Goal: Task Accomplishment & Management: Complete application form

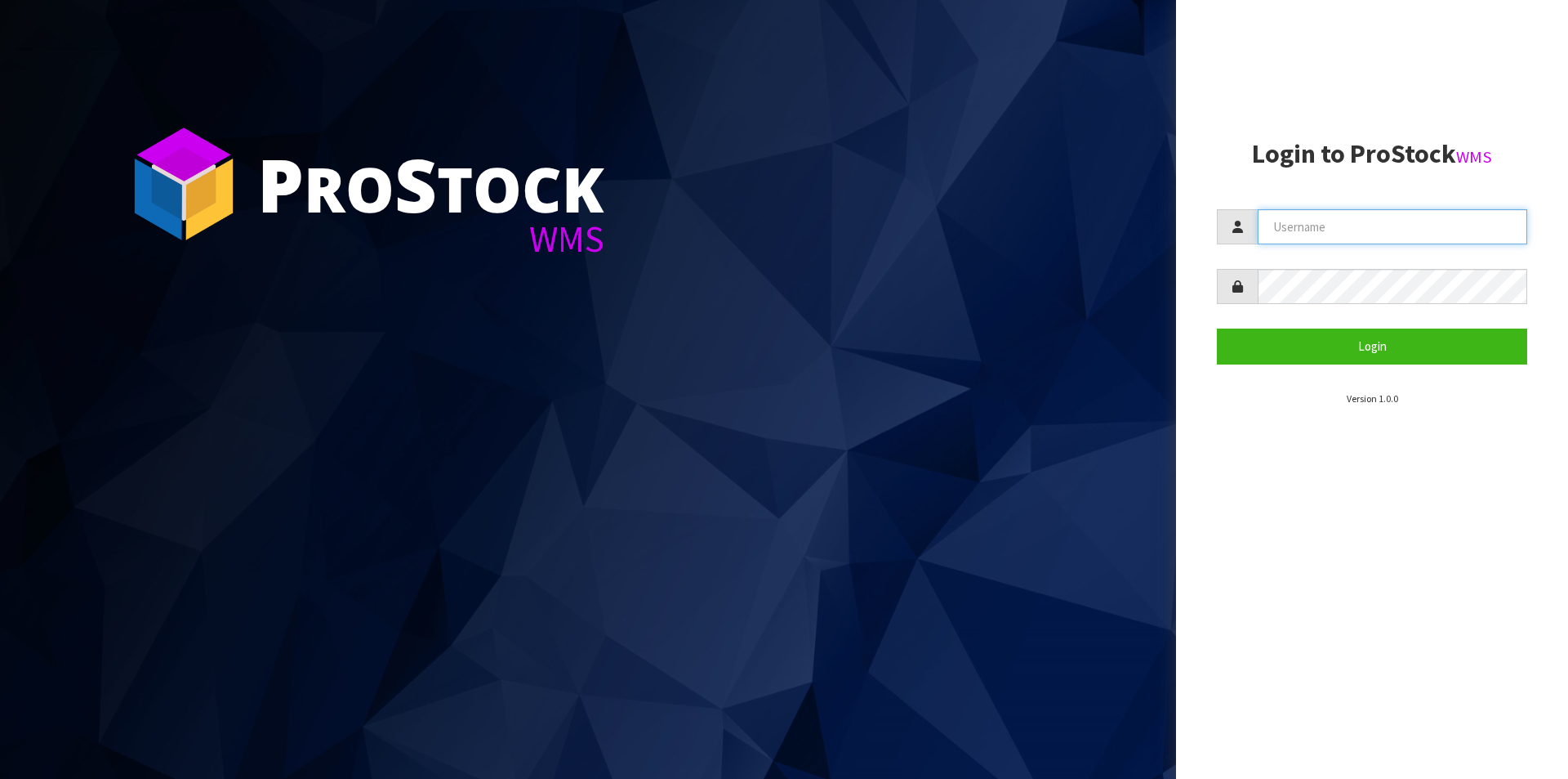
click at [1299, 224] on input "text" at bounding box center [1392, 226] width 269 height 35
type input "[PERSON_NAME][EMAIL_ADDRESS][DOMAIN_NAME]"
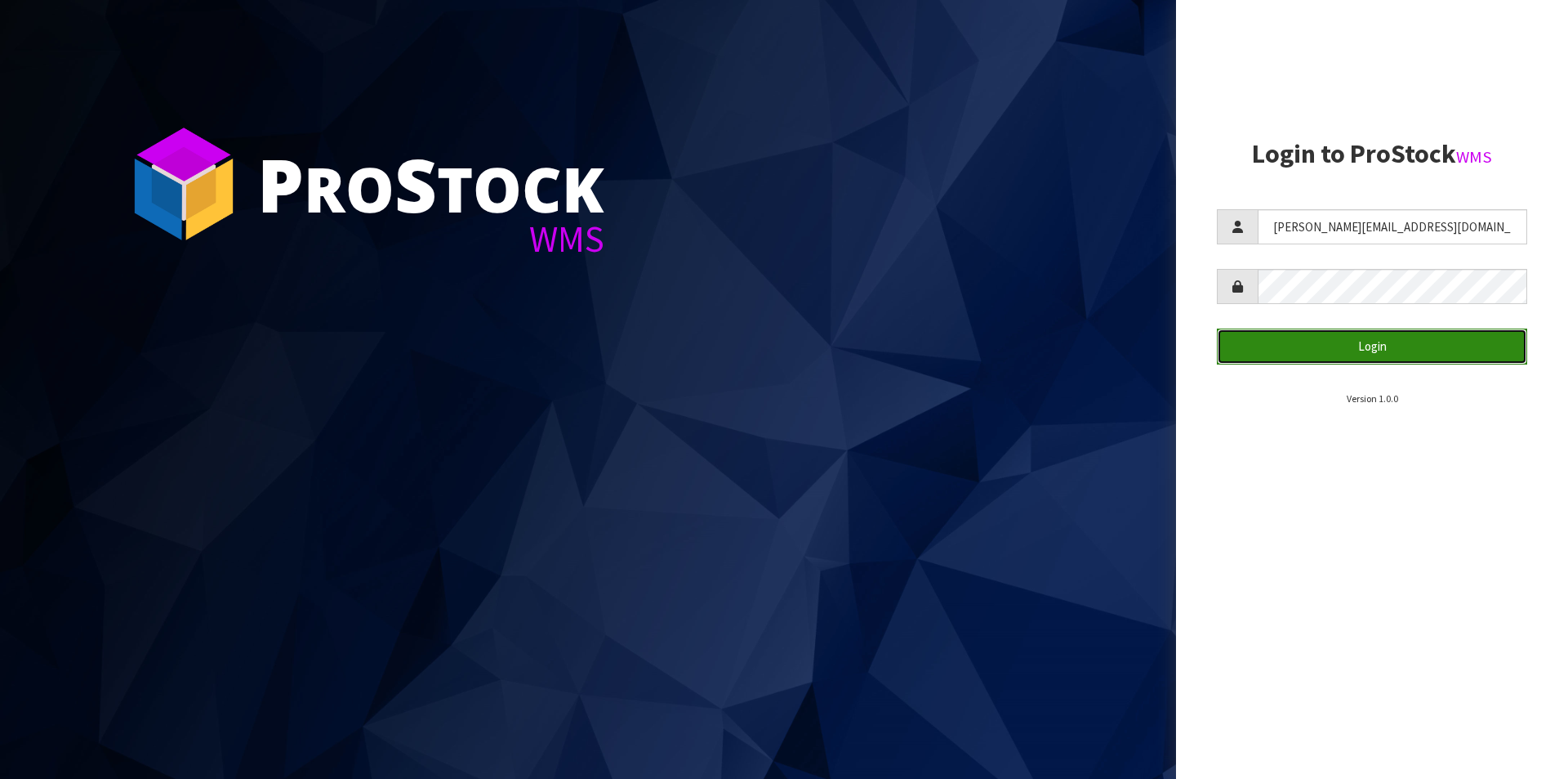
click at [1316, 342] on button "Login" at bounding box center [1371, 346] width 310 height 35
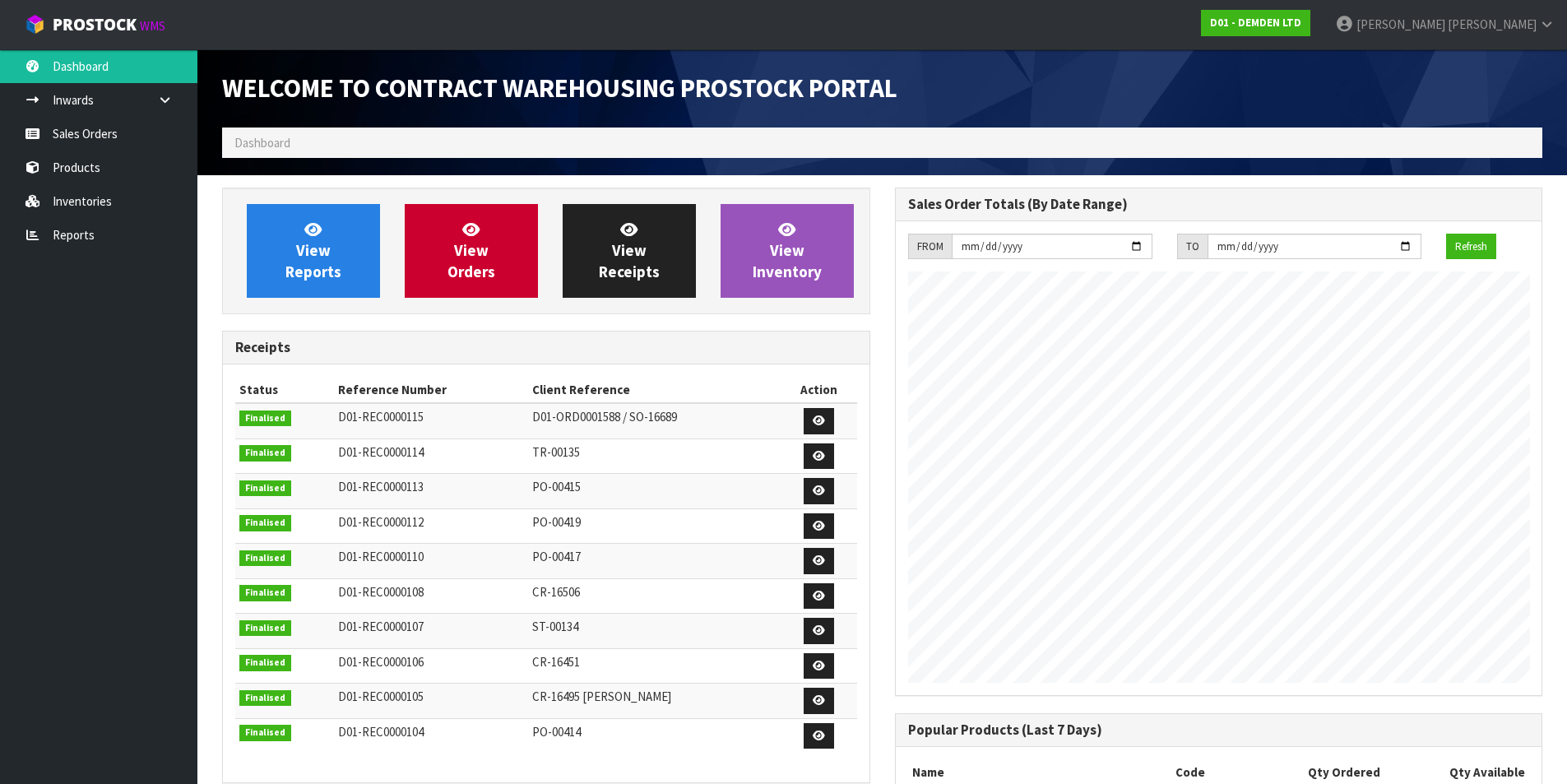
scroll to position [699, 672]
click at [493, 264] on span "View Orders" at bounding box center [472, 250] width 48 height 62
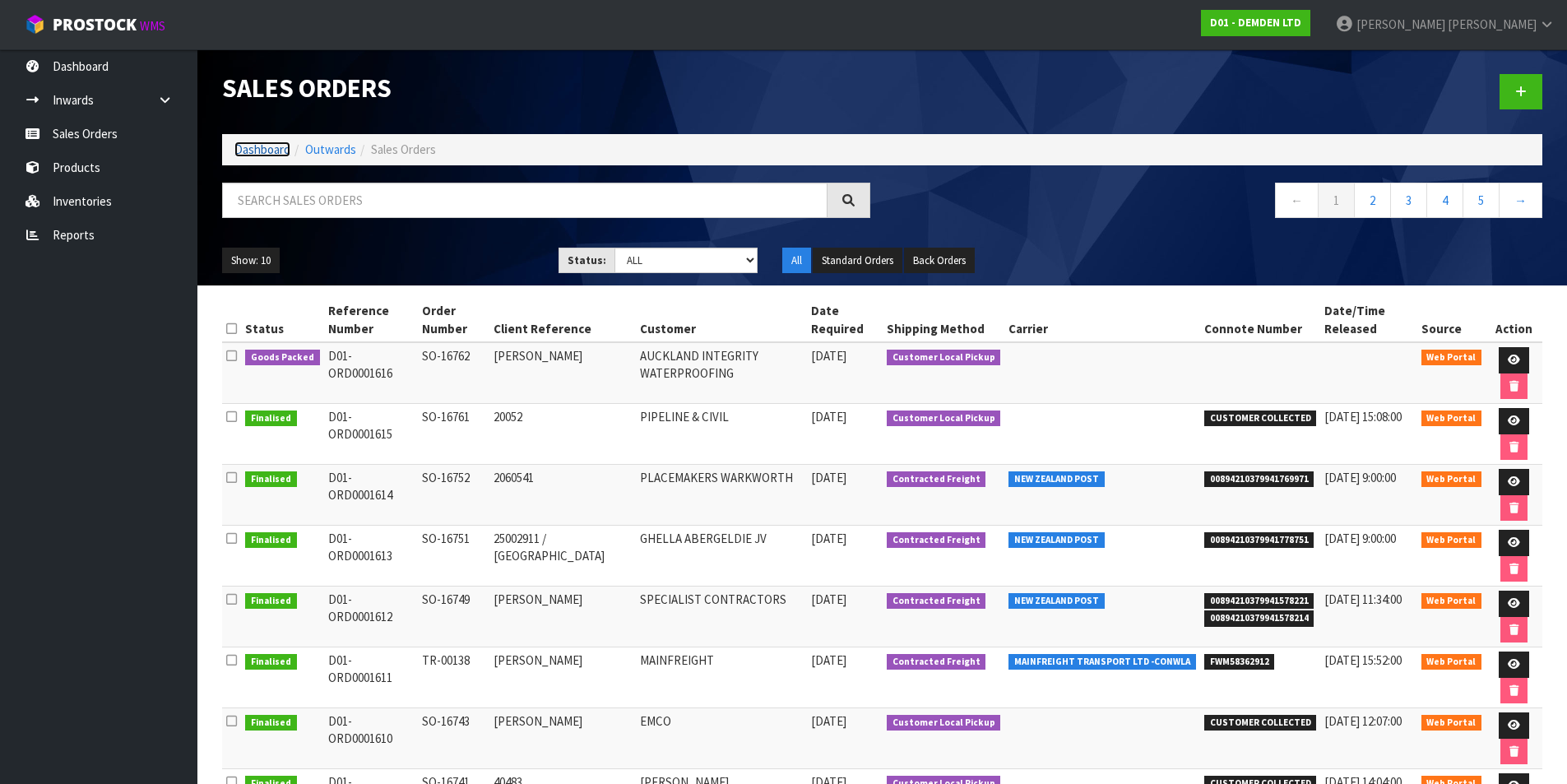
click at [269, 152] on link "Dashboard" at bounding box center [262, 149] width 56 height 16
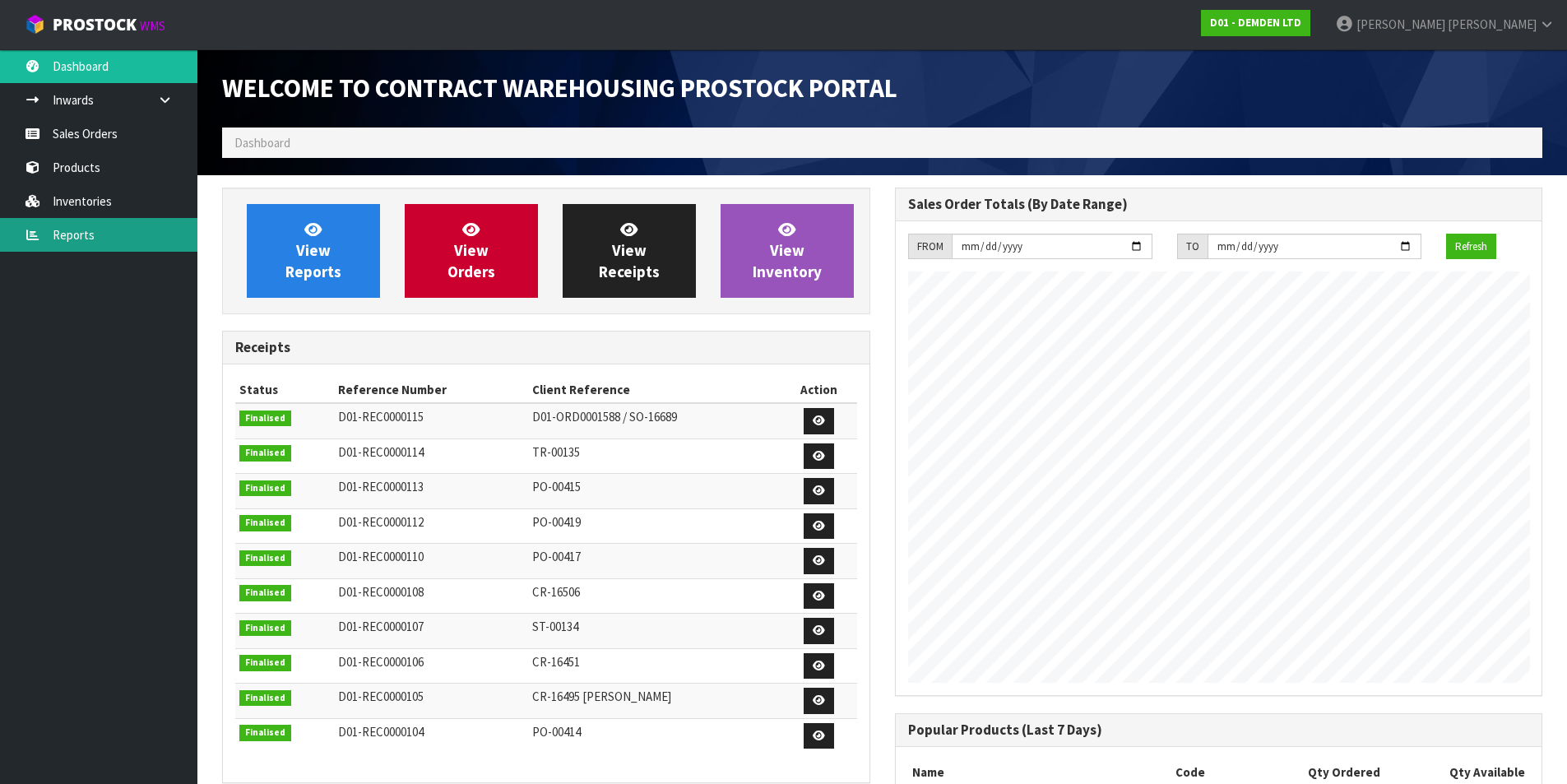
scroll to position [699, 672]
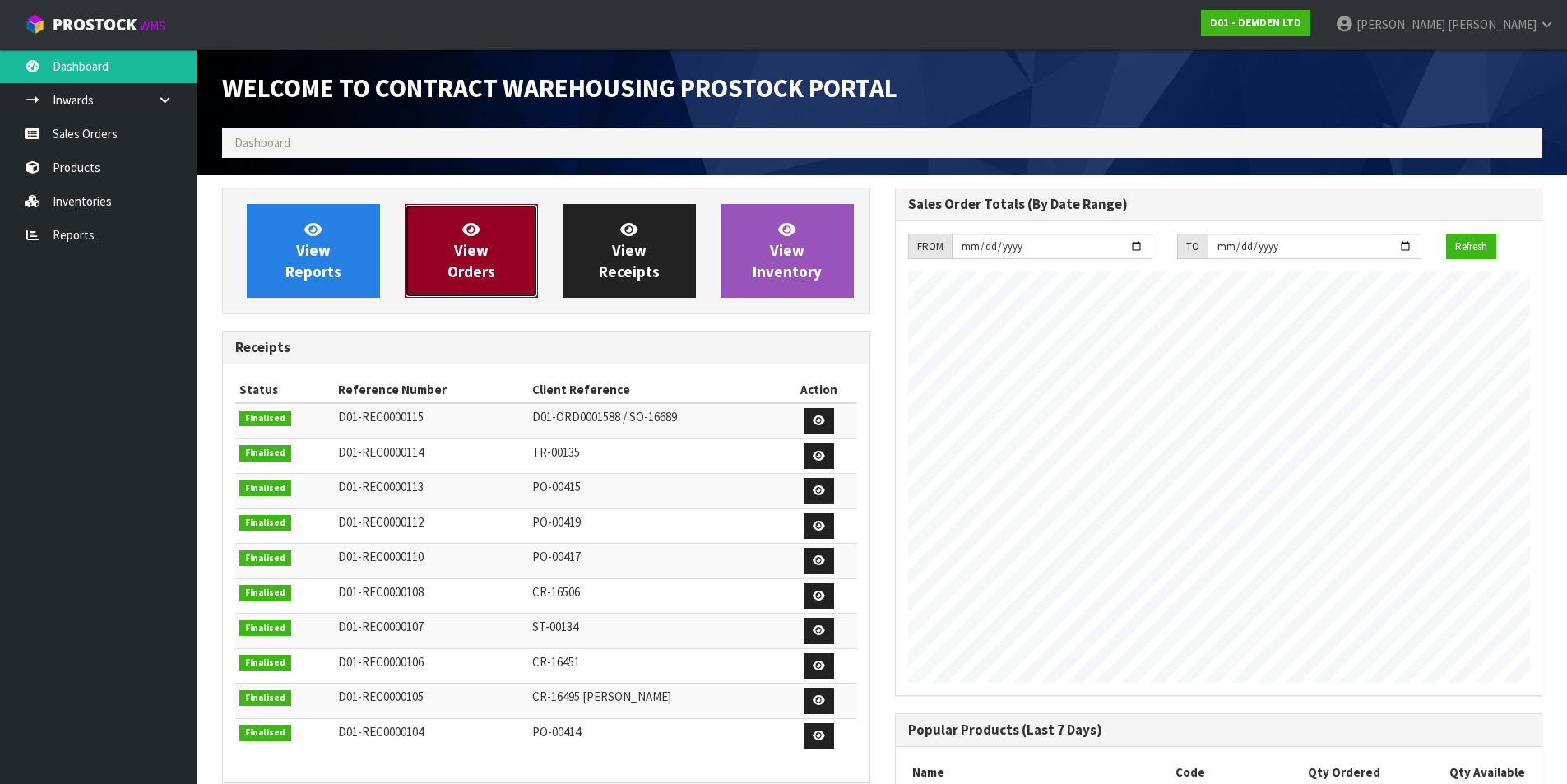
click at [478, 251] on span "View Orders" at bounding box center [472, 250] width 48 height 62
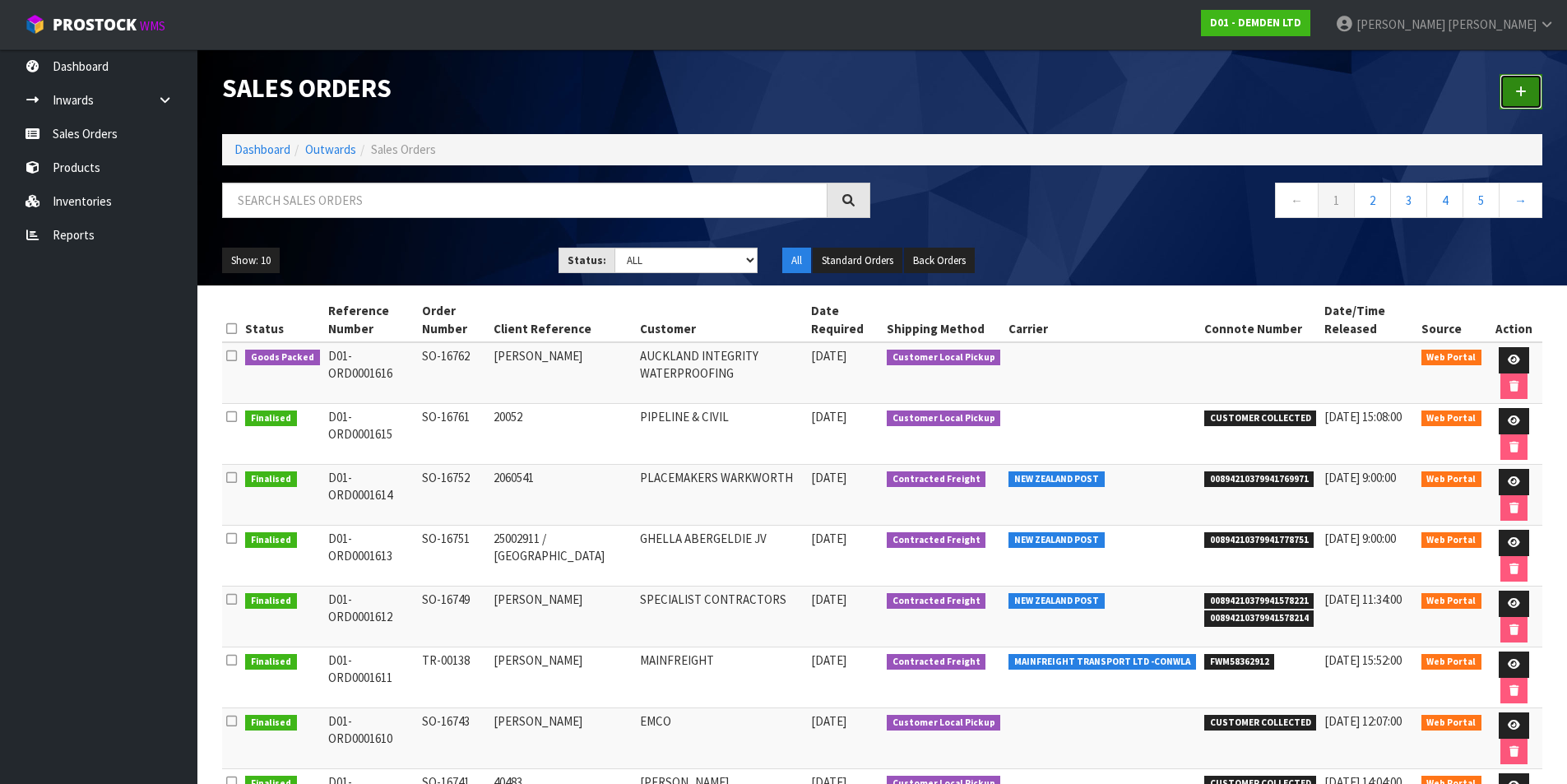
drag, startPoint x: 1526, startPoint y: 89, endPoint x: 1513, endPoint y: 97, distance: 15.3
click at [1525, 89] on icon at bounding box center [1521, 92] width 12 height 12
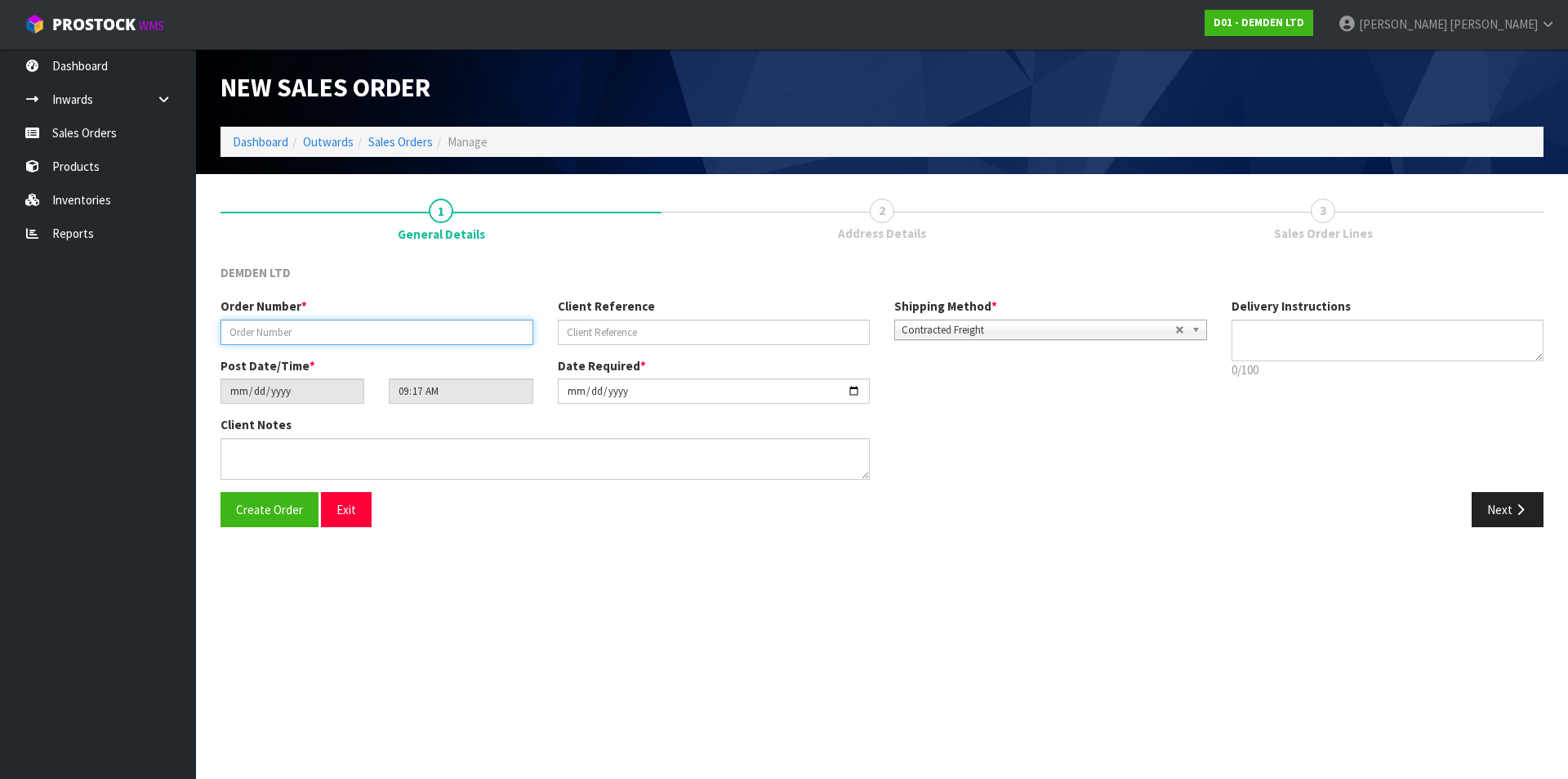
click at [323, 336] on input "text" at bounding box center [377, 332] width 313 height 25
type input "SO-16767"
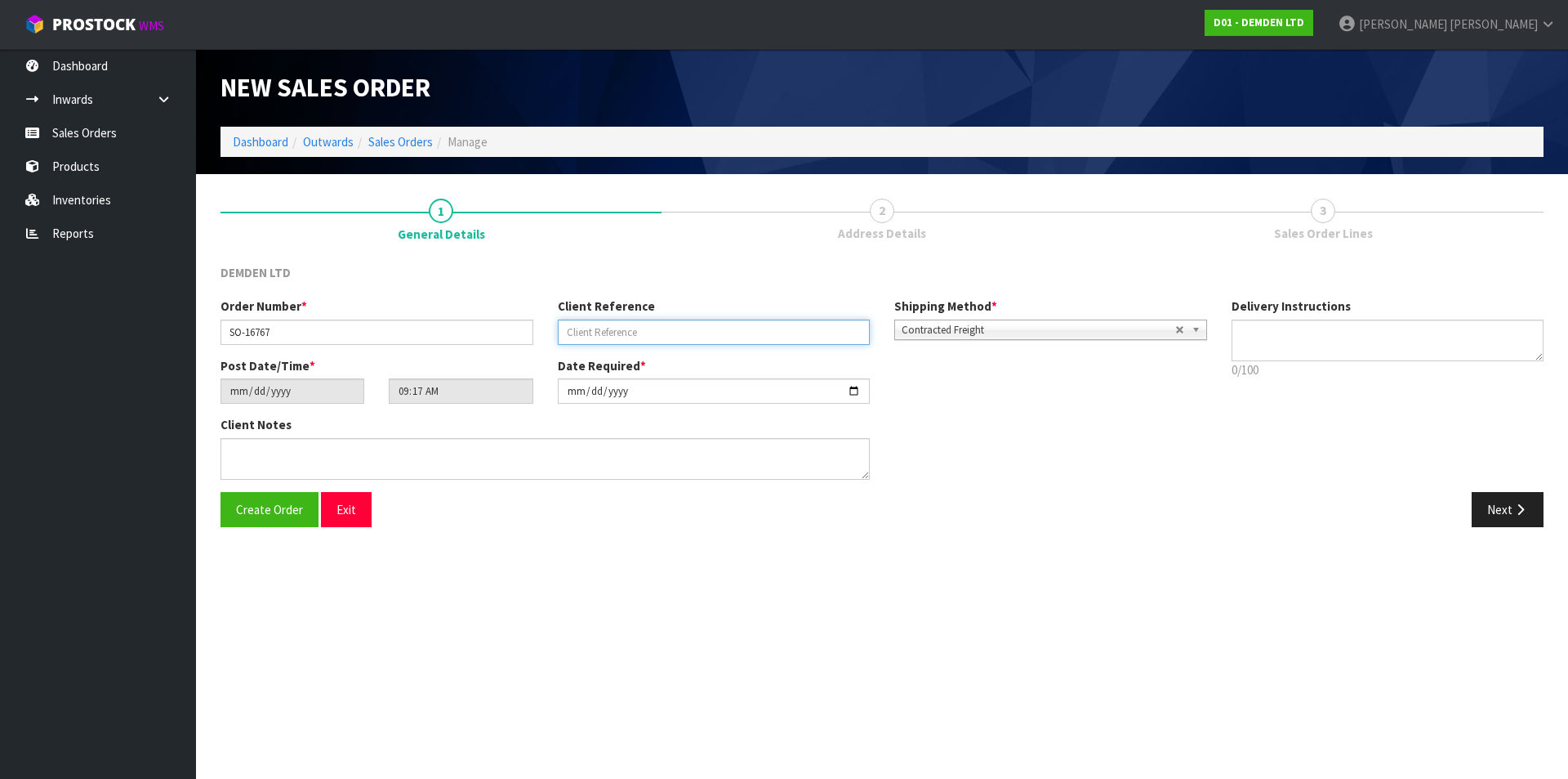
click at [578, 328] on input "text" at bounding box center [714, 332] width 313 height 25
paste input "PO-10599"
type input "PO-10599"
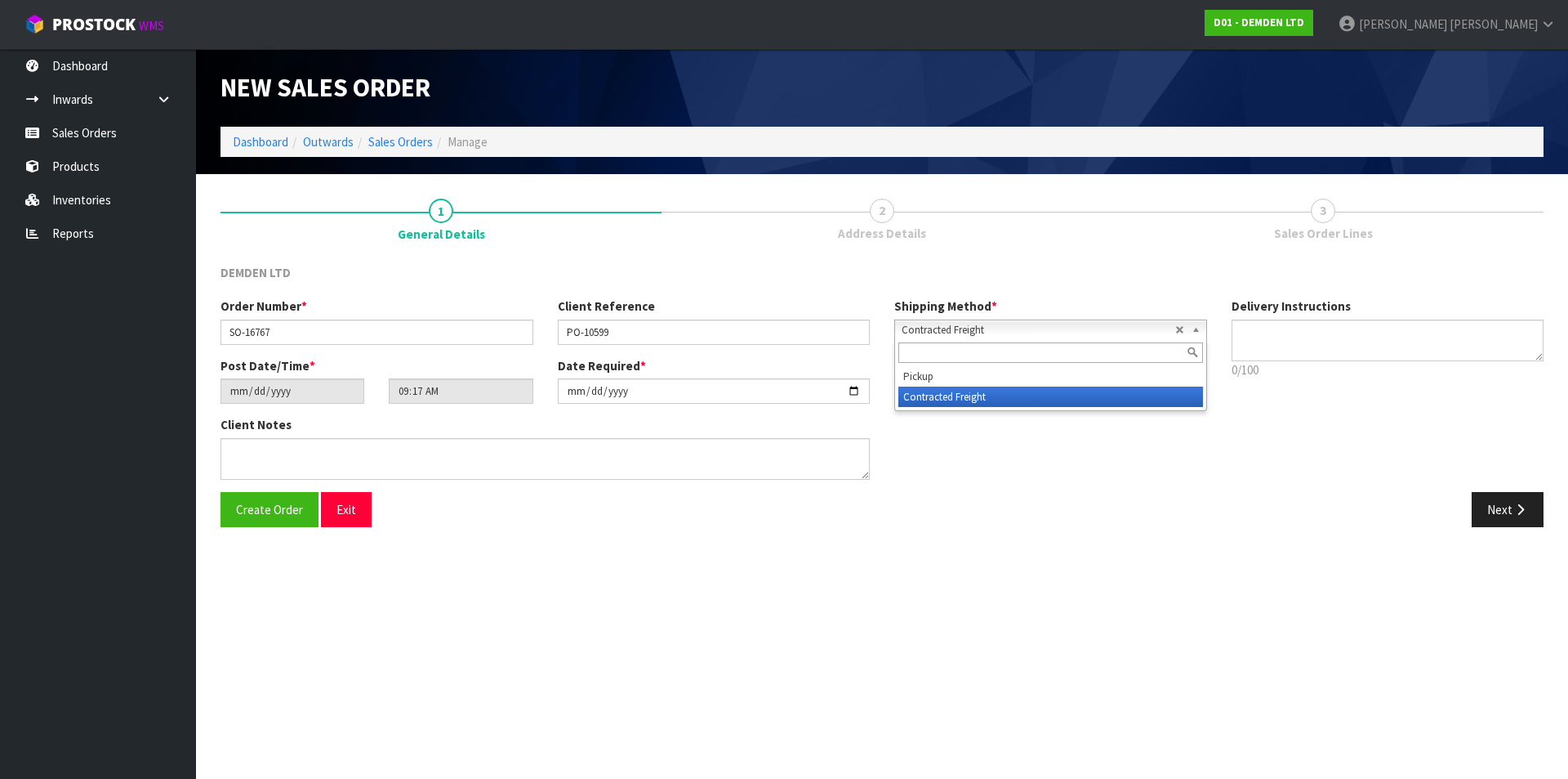
click at [1195, 329] on b at bounding box center [1199, 329] width 15 height 19
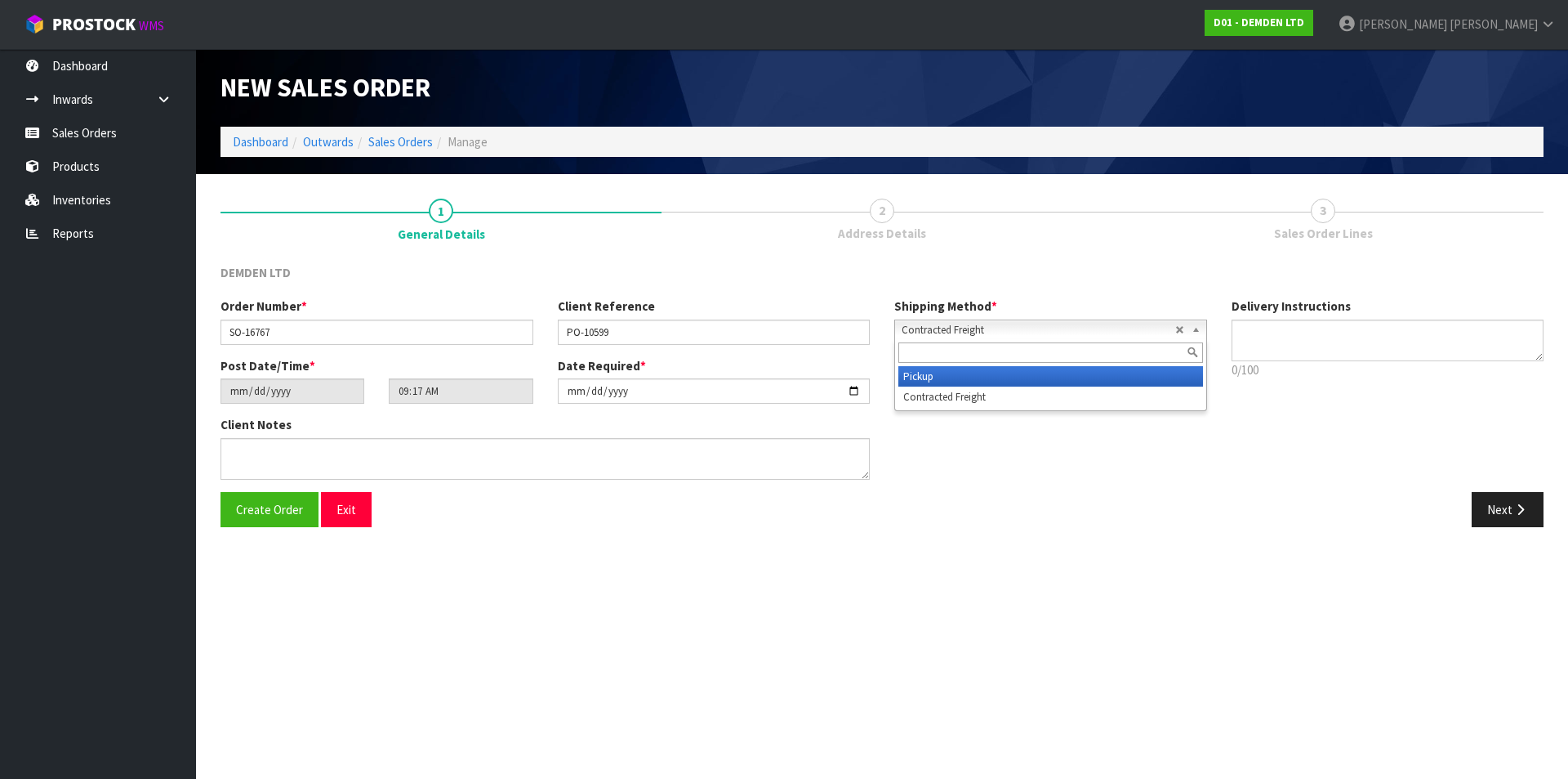
click at [1094, 379] on li "Pickup" at bounding box center [1051, 376] width 305 height 20
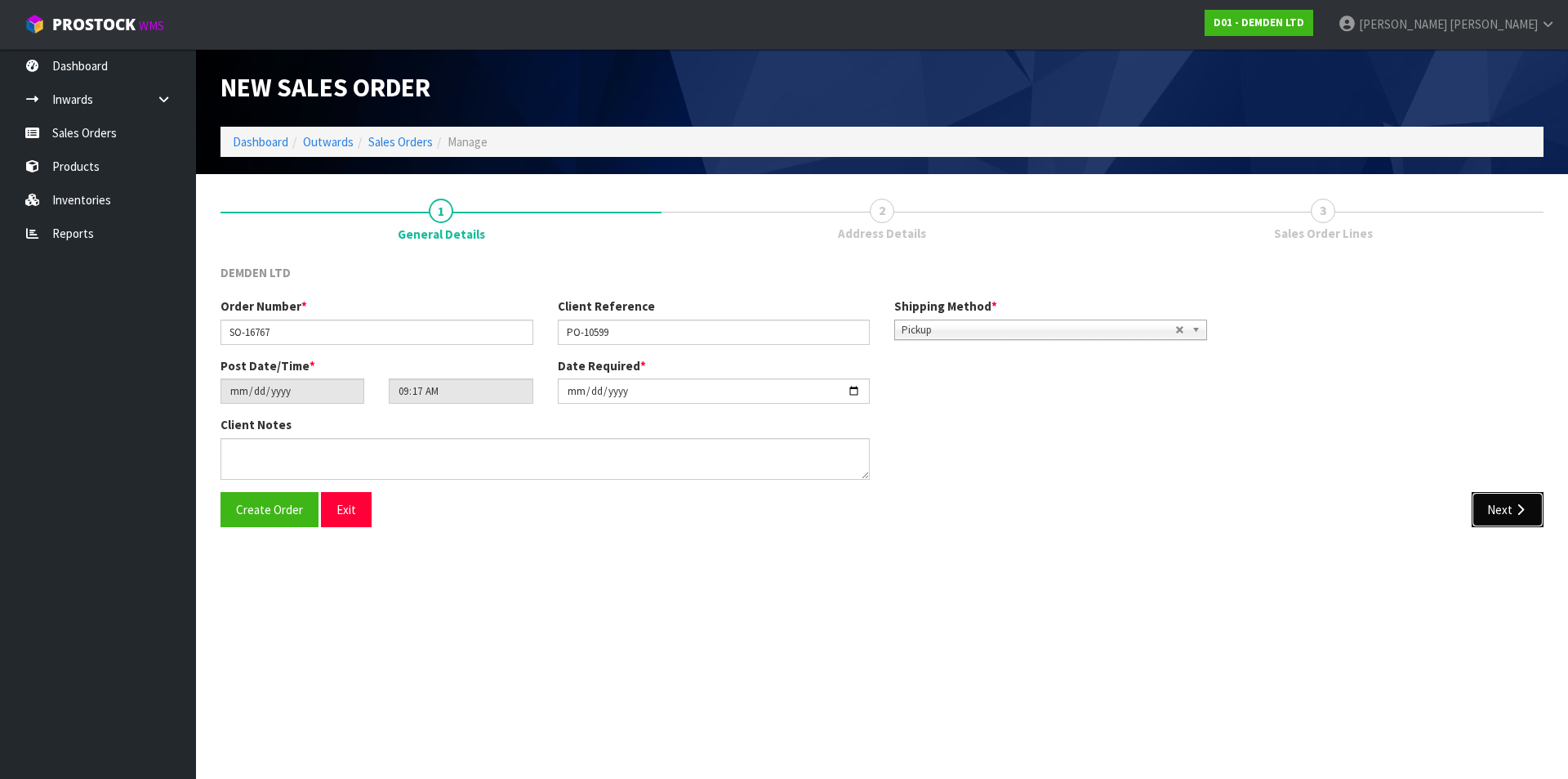
click at [1492, 510] on button "Next" at bounding box center [1508, 510] width 72 height 35
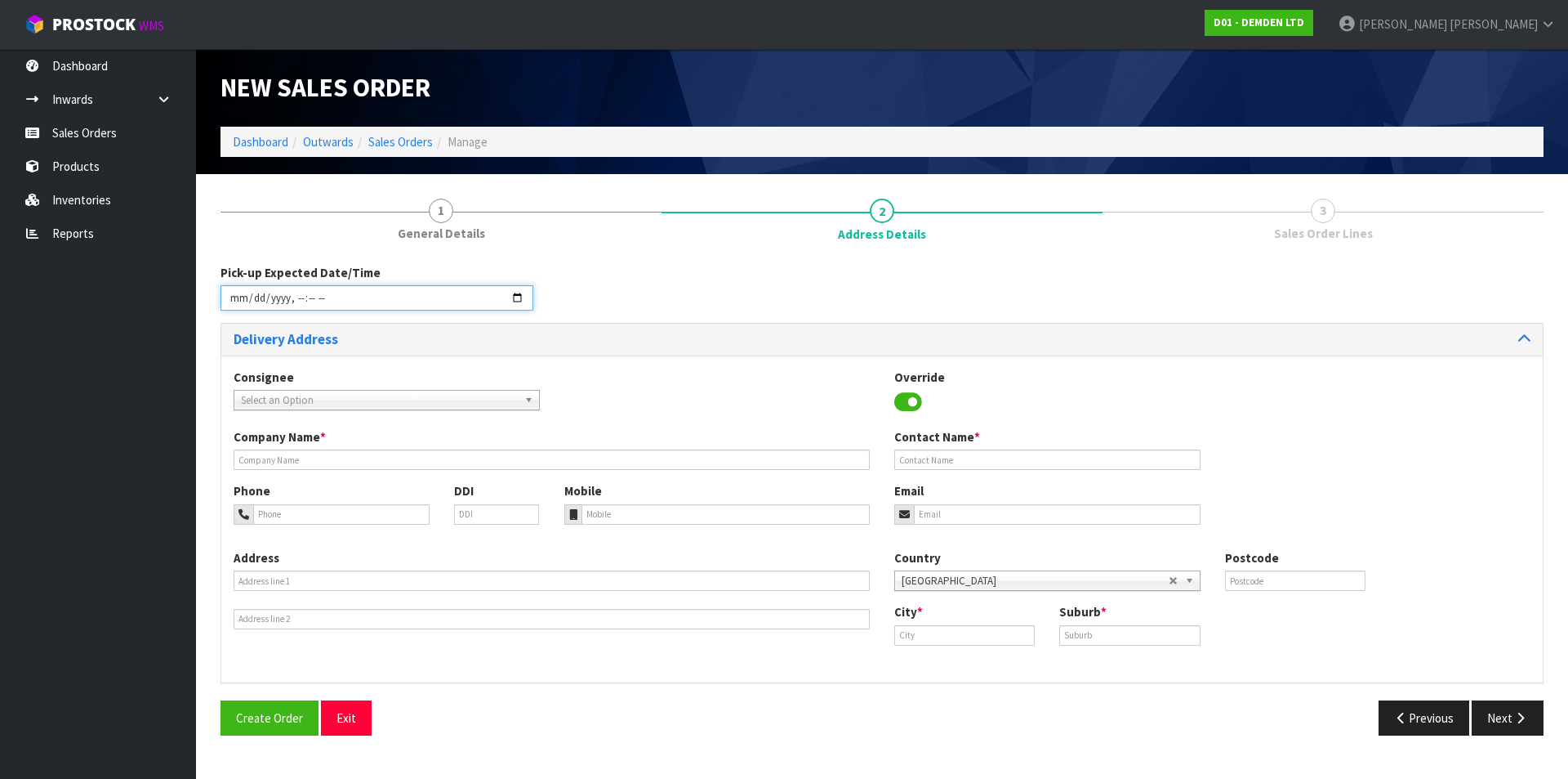
click at [513, 294] on input "datetime-local" at bounding box center [377, 297] width 313 height 25
type input "[DATE]T13:00"
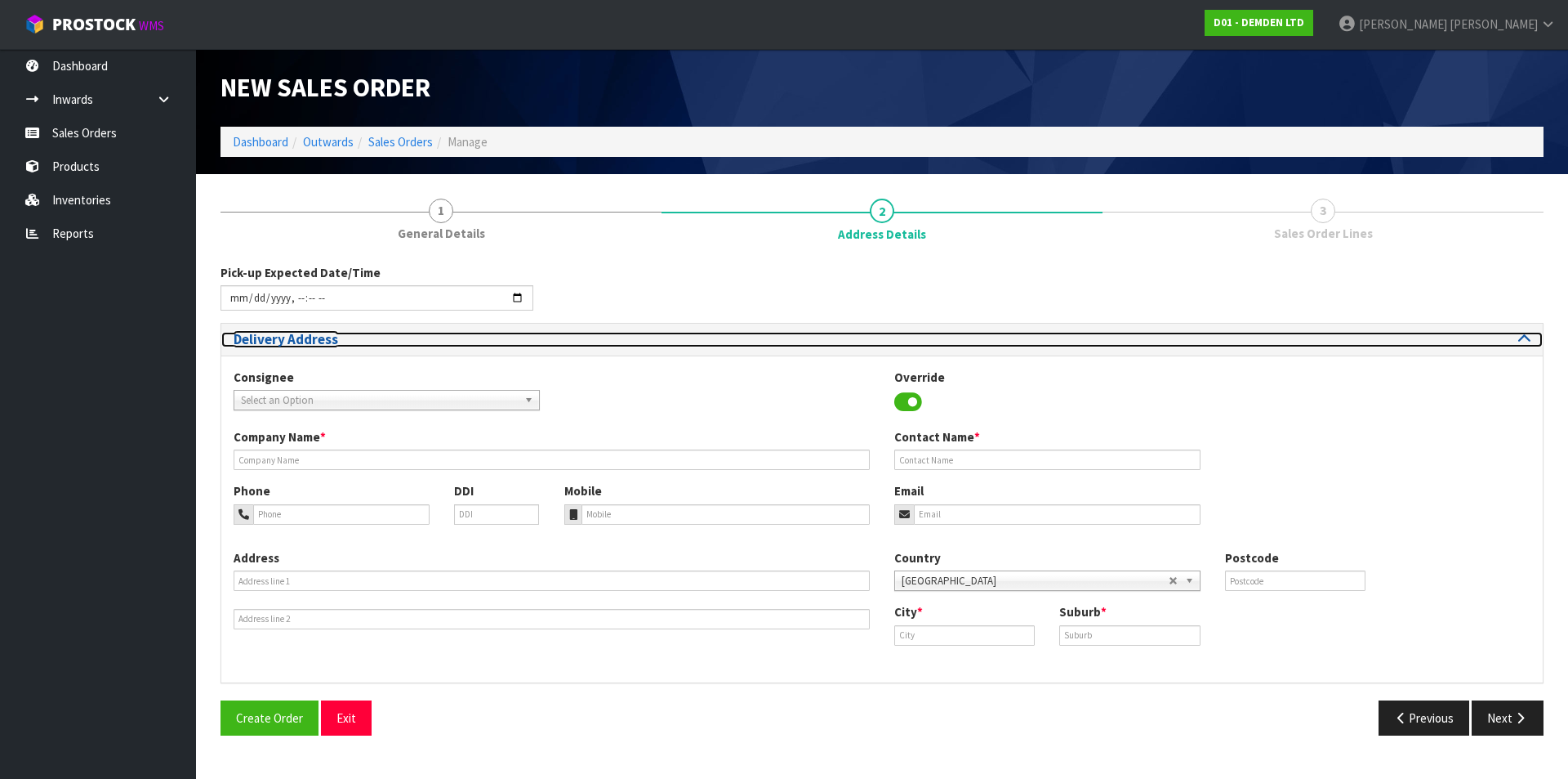
click at [707, 341] on h3 "Delivery Address" at bounding box center [551, 339] width 636 height 16
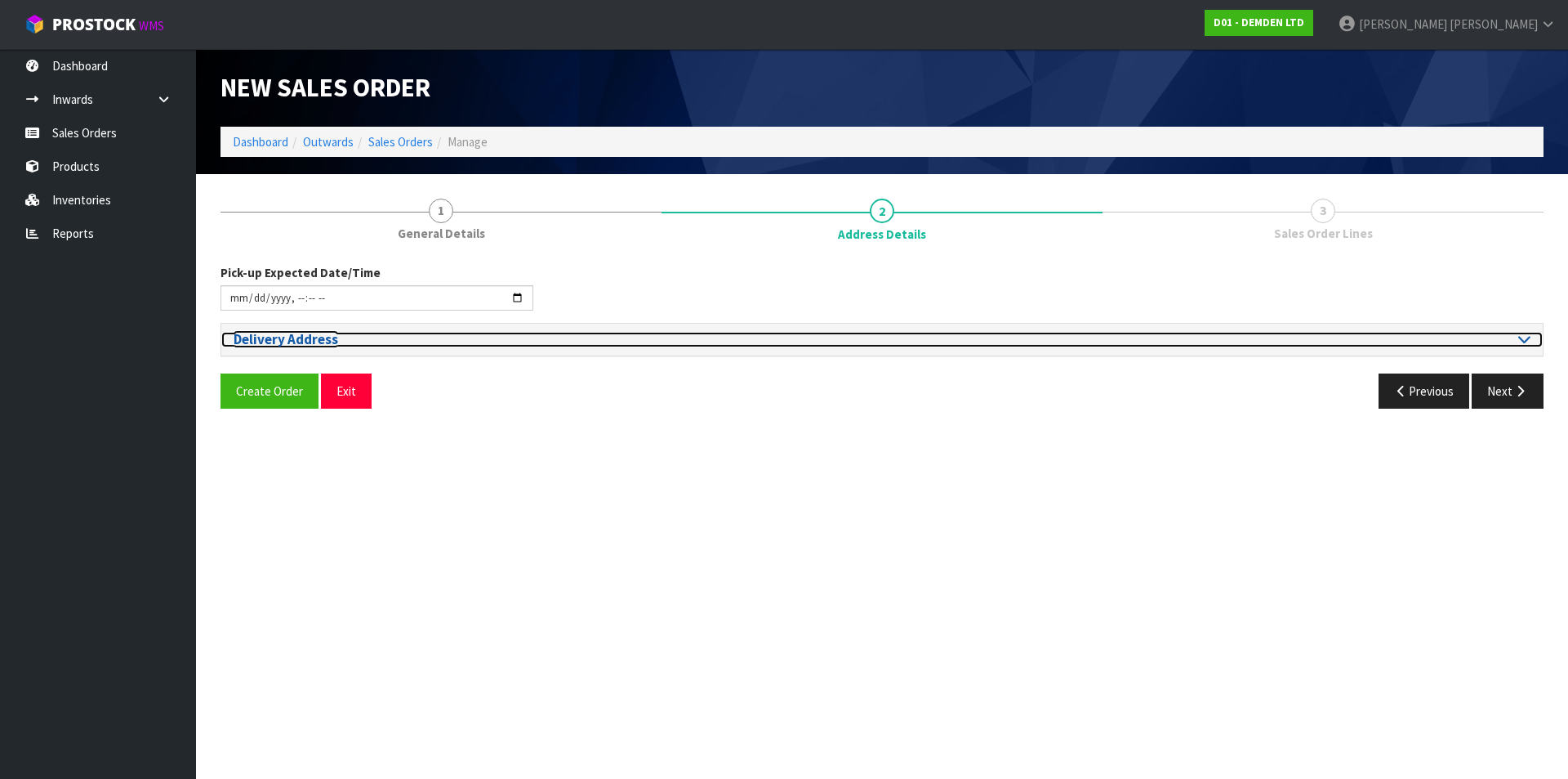
click at [1528, 342] on icon at bounding box center [1524, 338] width 12 height 14
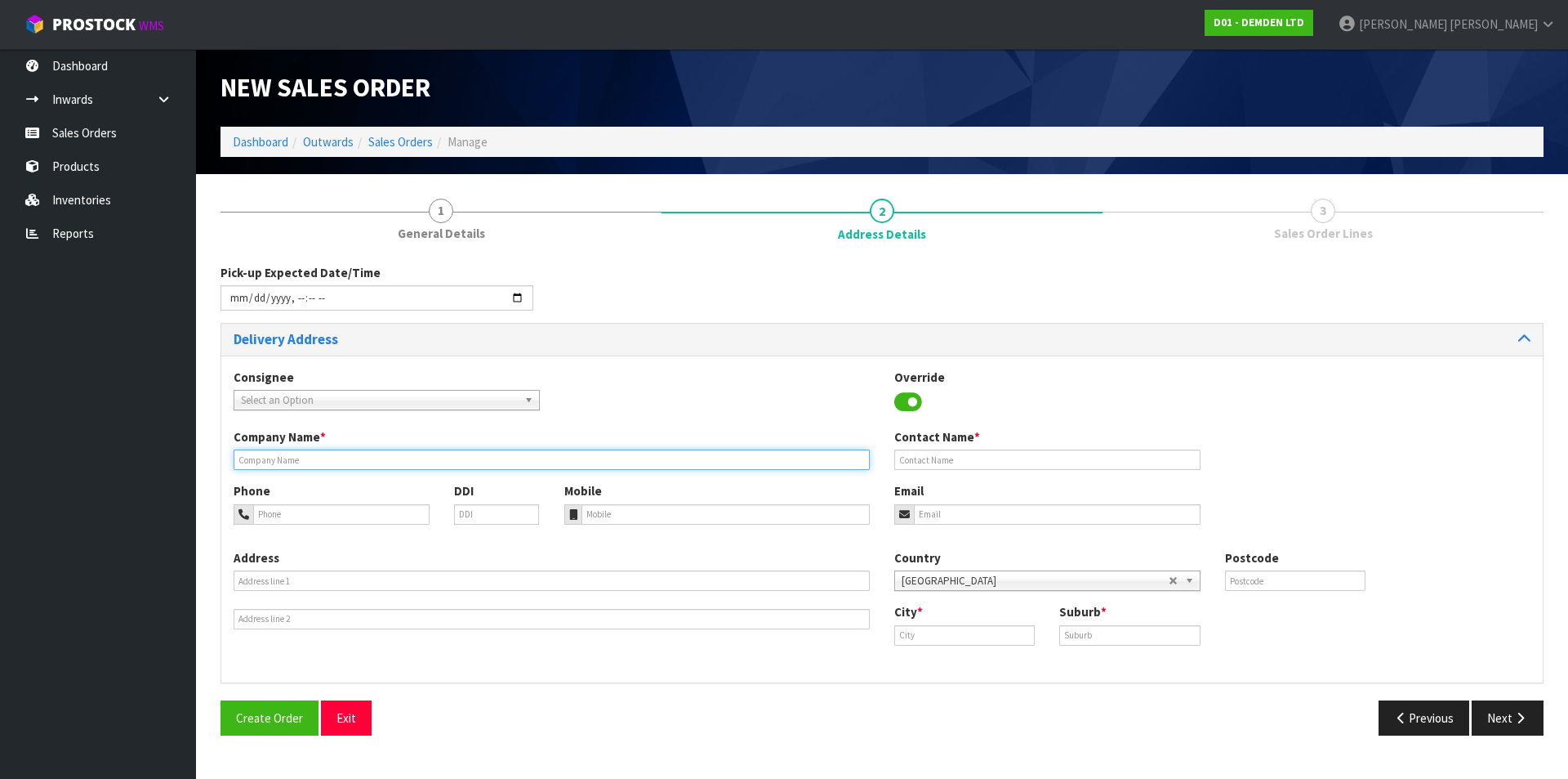
click at [328, 462] on input "text" at bounding box center [551, 460] width 636 height 20
type input "EVERITTS SITE SUPPLIES"
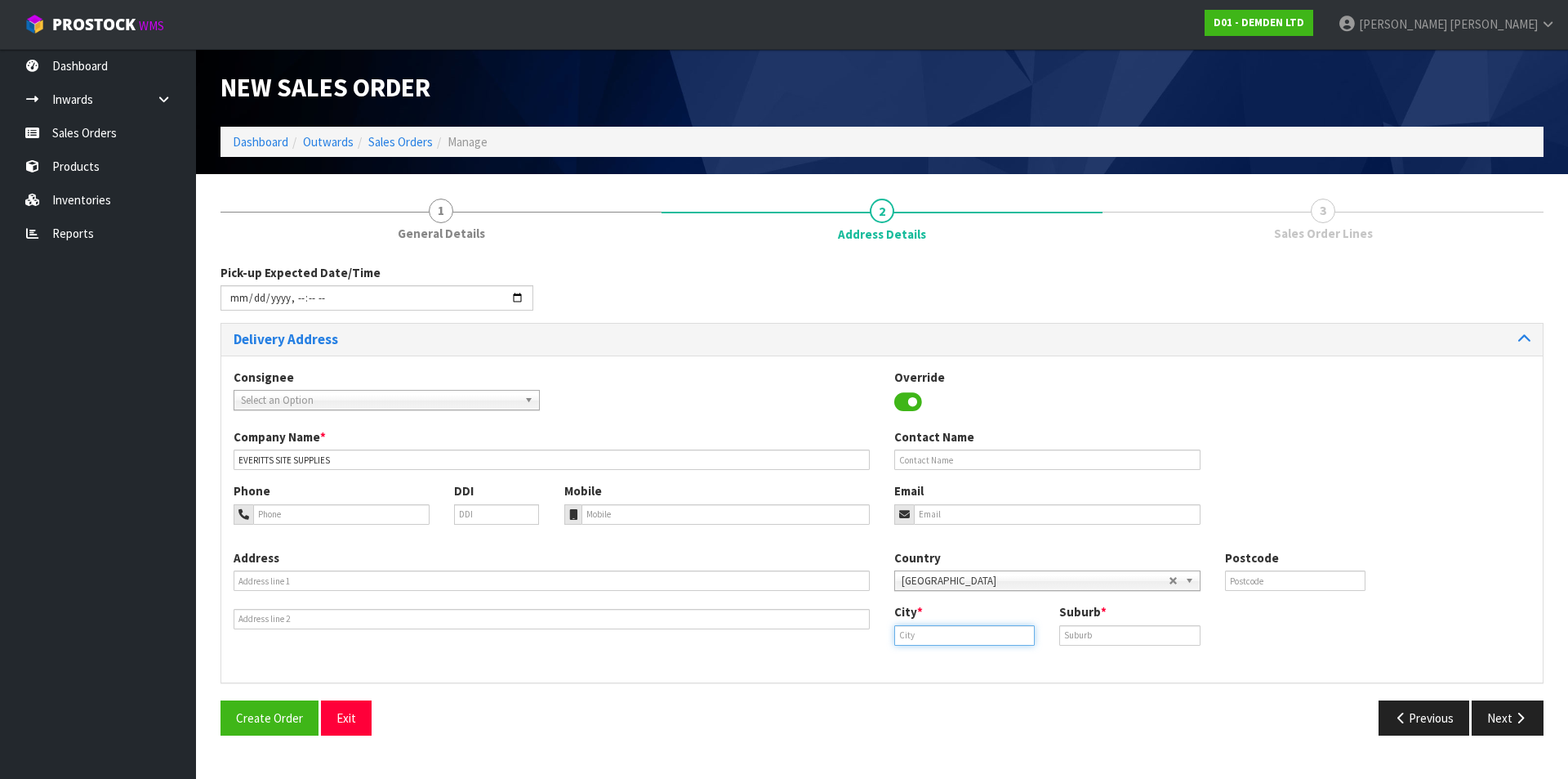
click at [934, 636] on input "text" at bounding box center [965, 635] width 141 height 20
click at [923, 663] on strong "[GEOGRAPHIC_DATA]" at bounding box center [965, 663] width 119 height 16
type input "[GEOGRAPHIC_DATA]"
click at [1124, 641] on input "text" at bounding box center [1130, 635] width 141 height 20
type input "EAST TAMAKI"
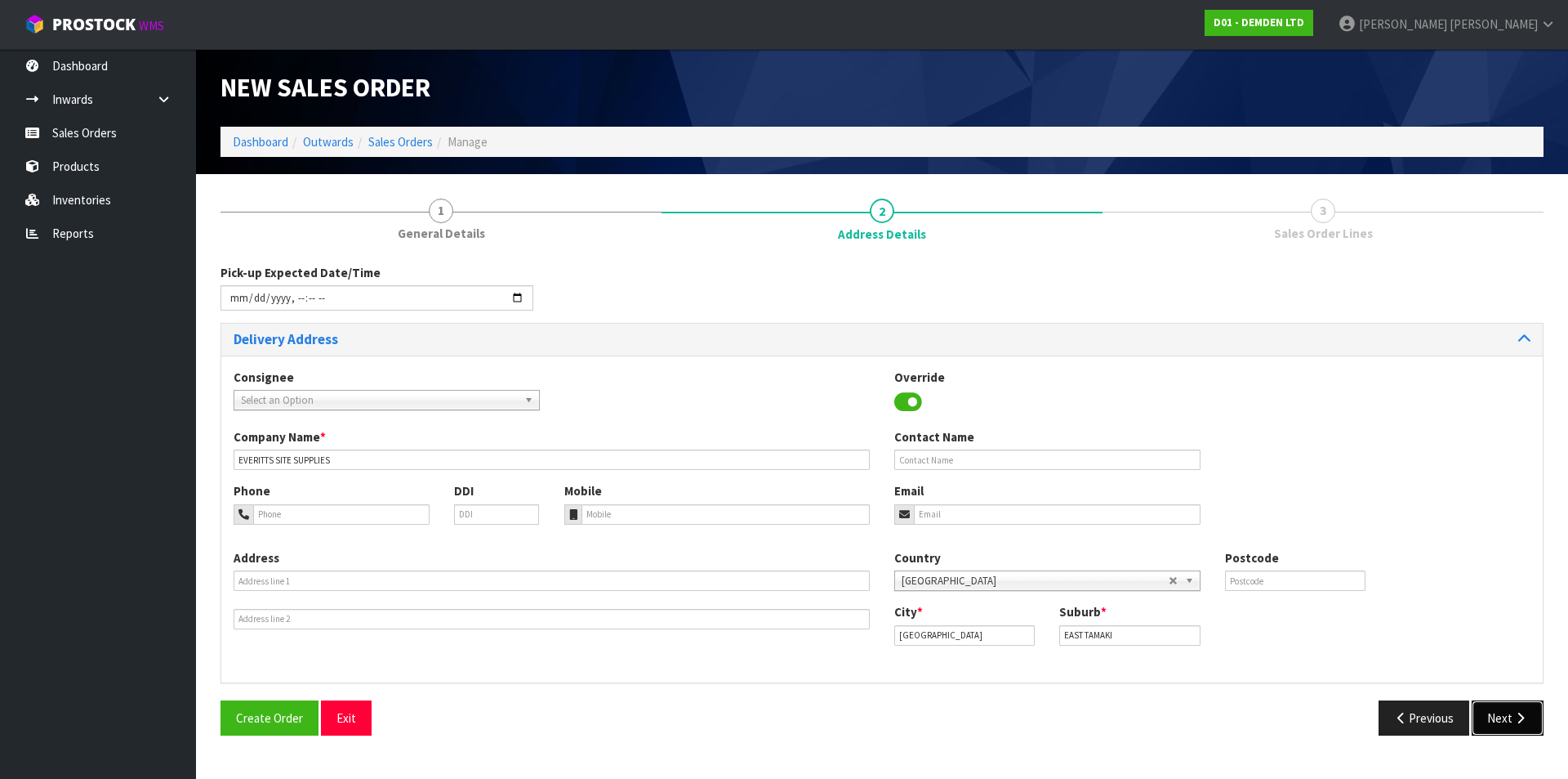
click at [1512, 723] on button "Next" at bounding box center [1508, 718] width 72 height 35
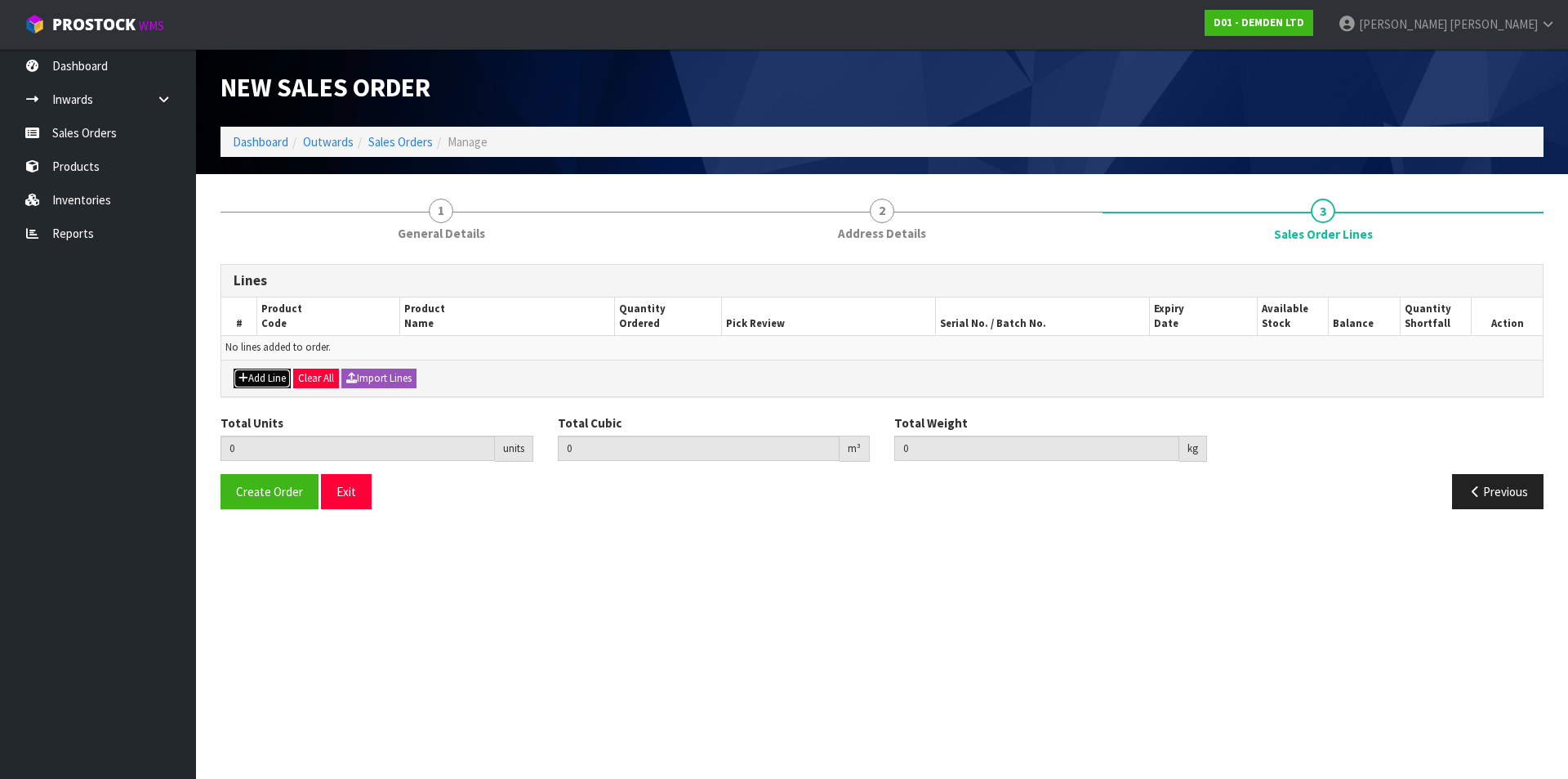
click at [269, 377] on button "Add Line" at bounding box center [262, 378] width 57 height 20
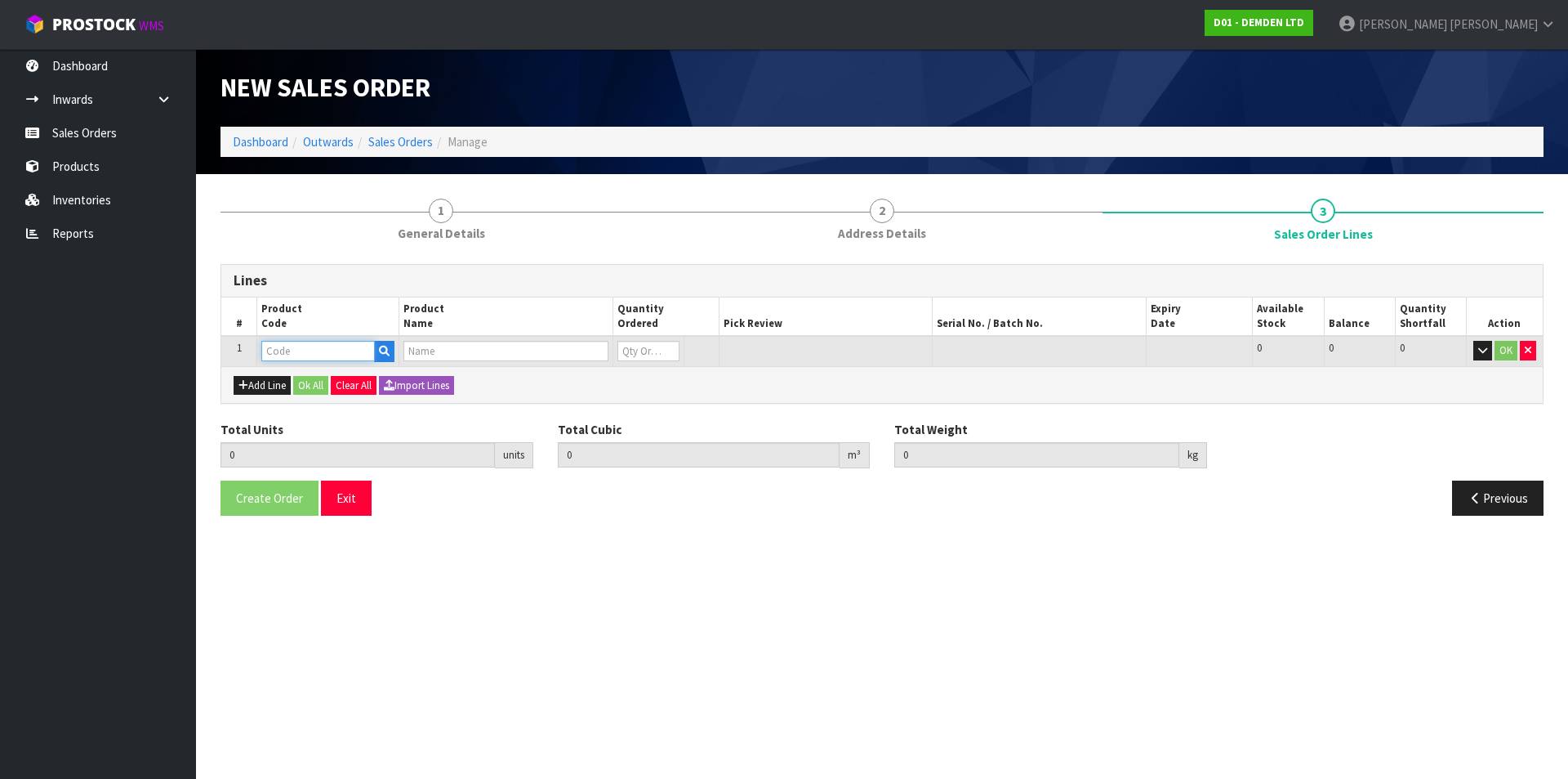
click at [272, 351] on input "text" at bounding box center [318, 351] width 114 height 20
type input "200020"
type input "0.000000"
type input "0.000"
type input "KUNISEAL 20 LM"
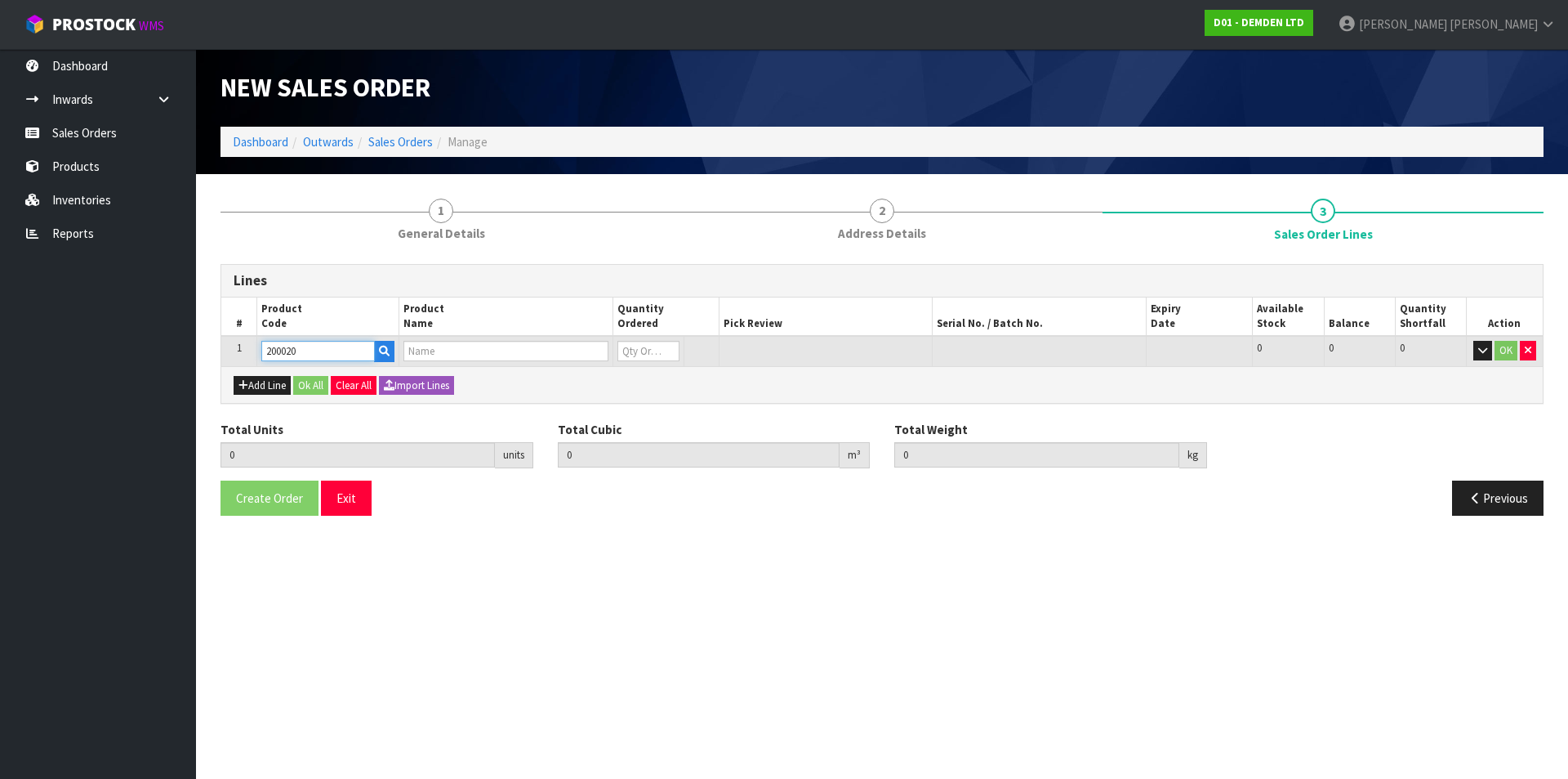
type input "0"
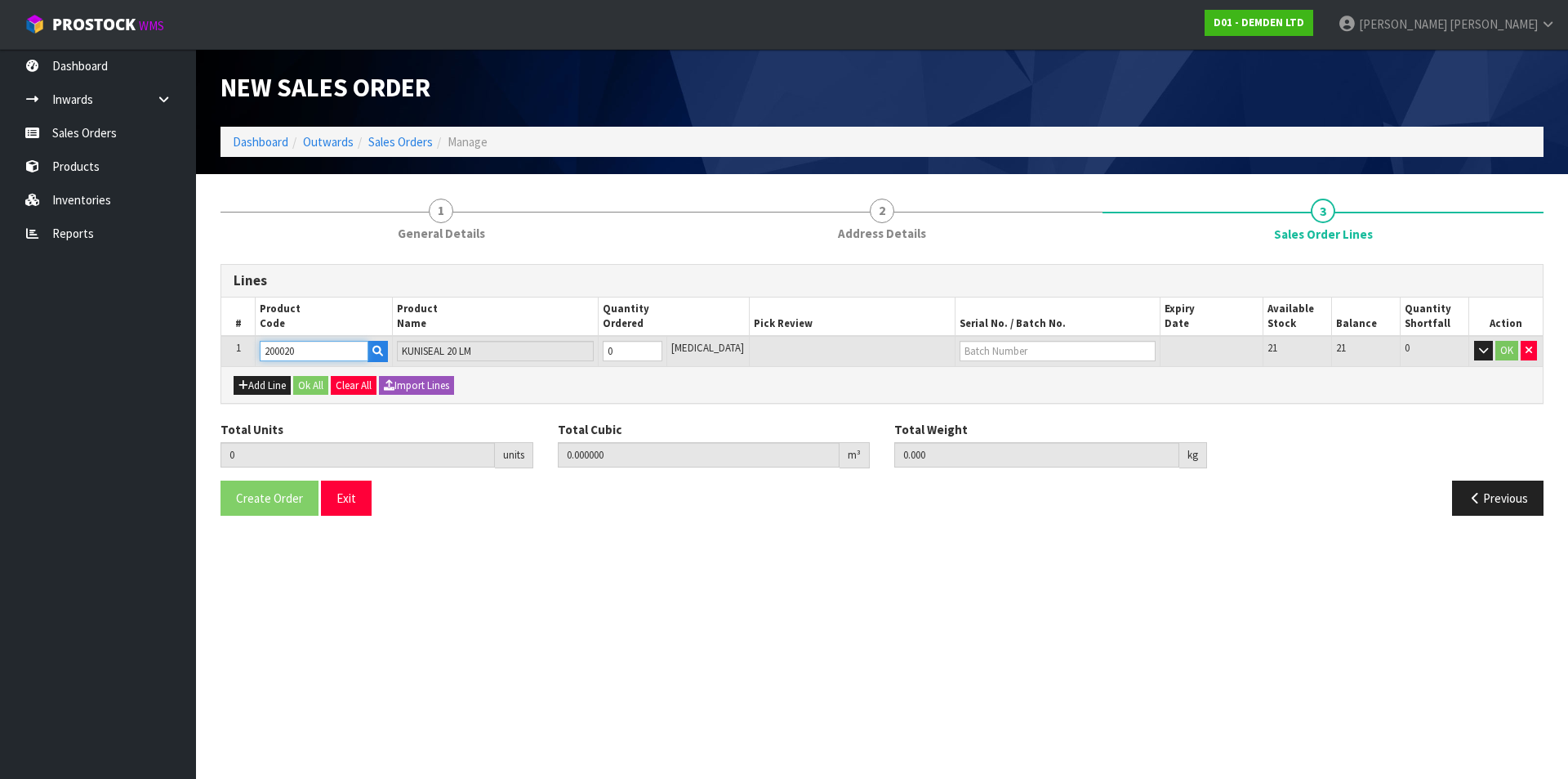
type input "200020"
click at [621, 349] on input "0" at bounding box center [632, 351] width 60 height 20
type input "10"
type input "0.11664"
type input "86.2"
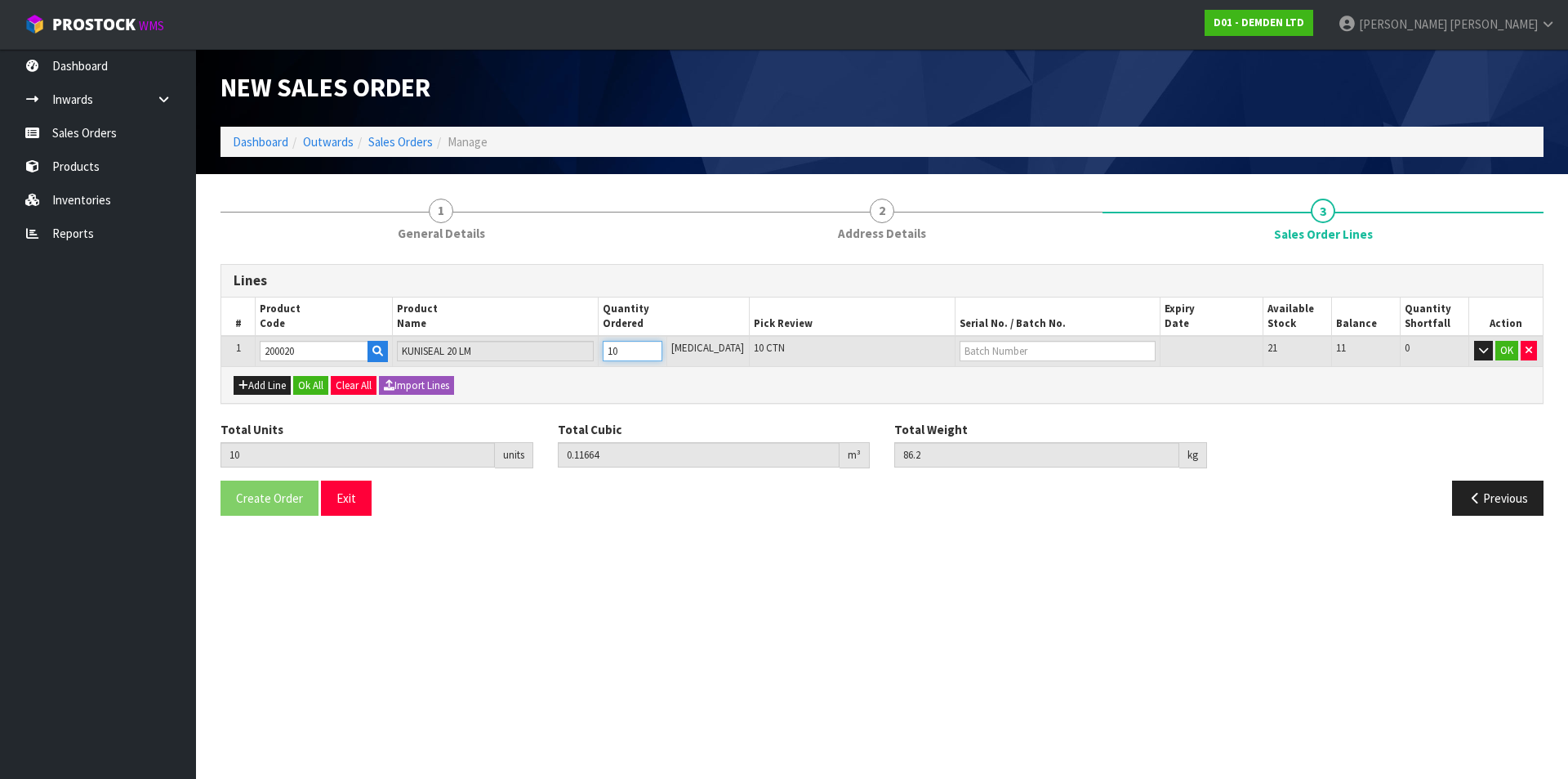
type input "10"
click at [1061, 342] on input "text" at bounding box center [1058, 351] width 197 height 20
click at [995, 379] on link "H-401" at bounding box center [1003, 378] width 129 height 22
type input "H-401"
click at [317, 387] on button "Ok All" at bounding box center [310, 386] width 35 height 20
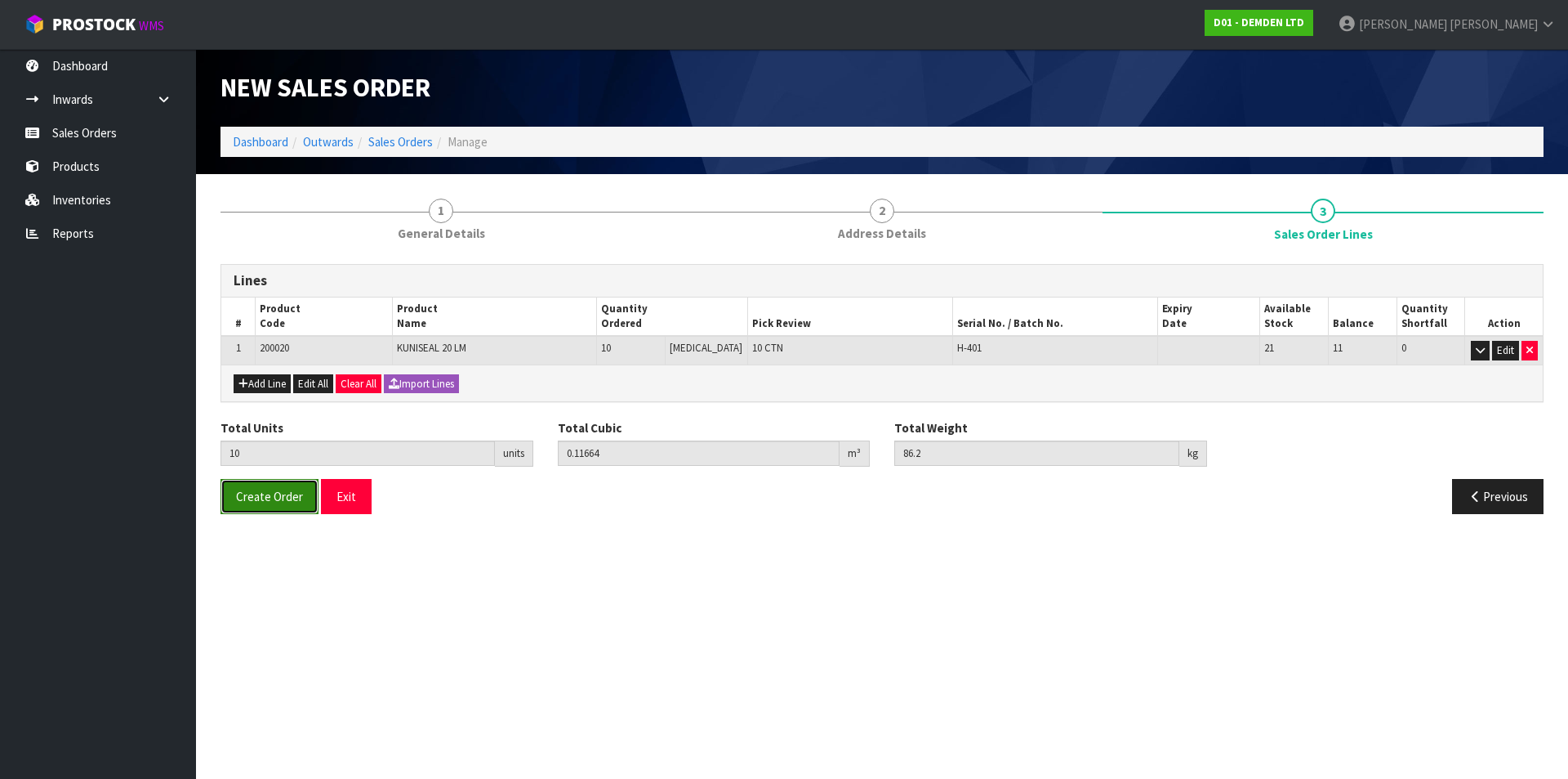
click at [275, 492] on span "Create Order" at bounding box center [269, 496] width 67 height 16
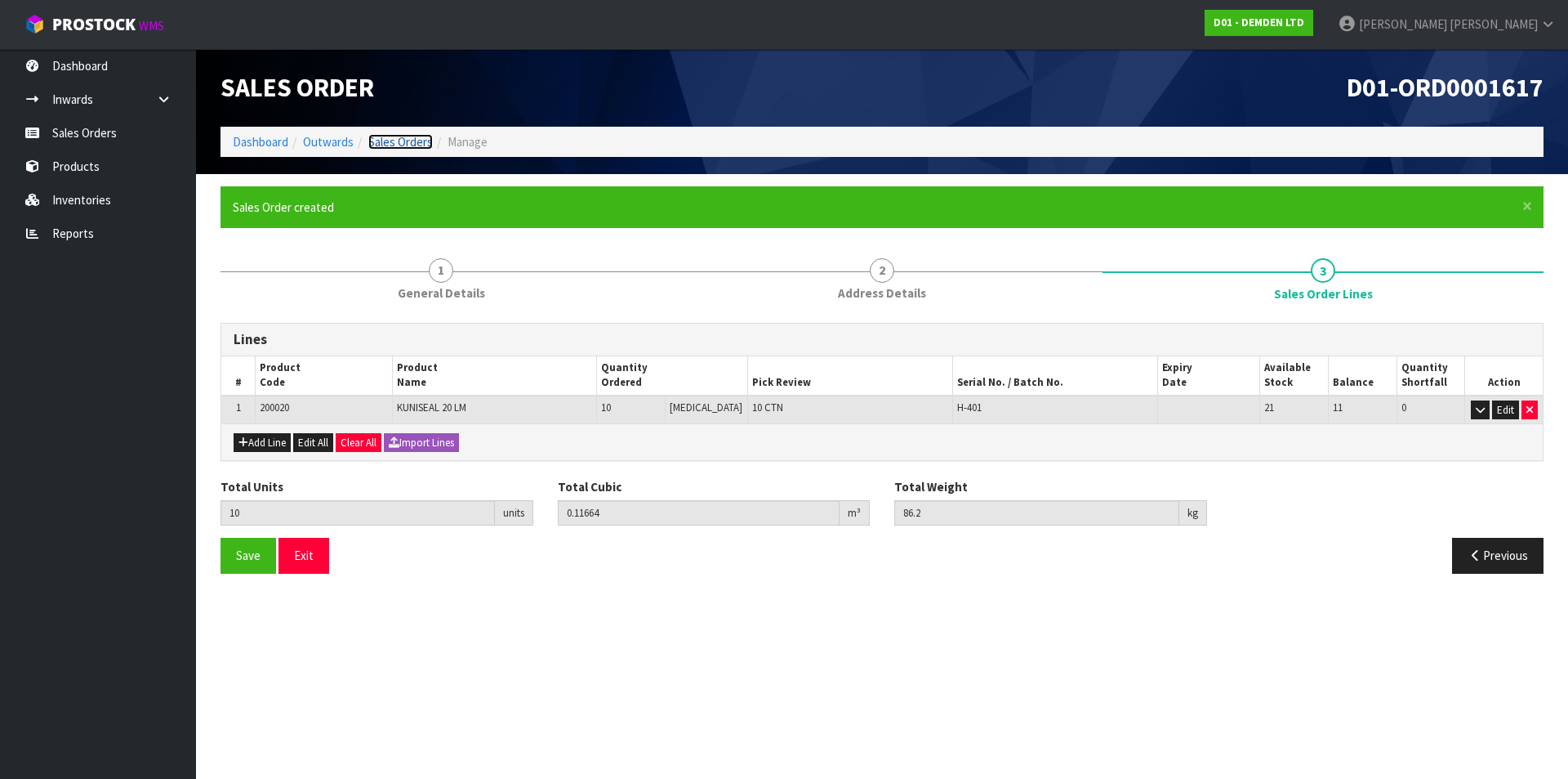
click at [401, 143] on link "Sales Orders" at bounding box center [400, 142] width 65 height 16
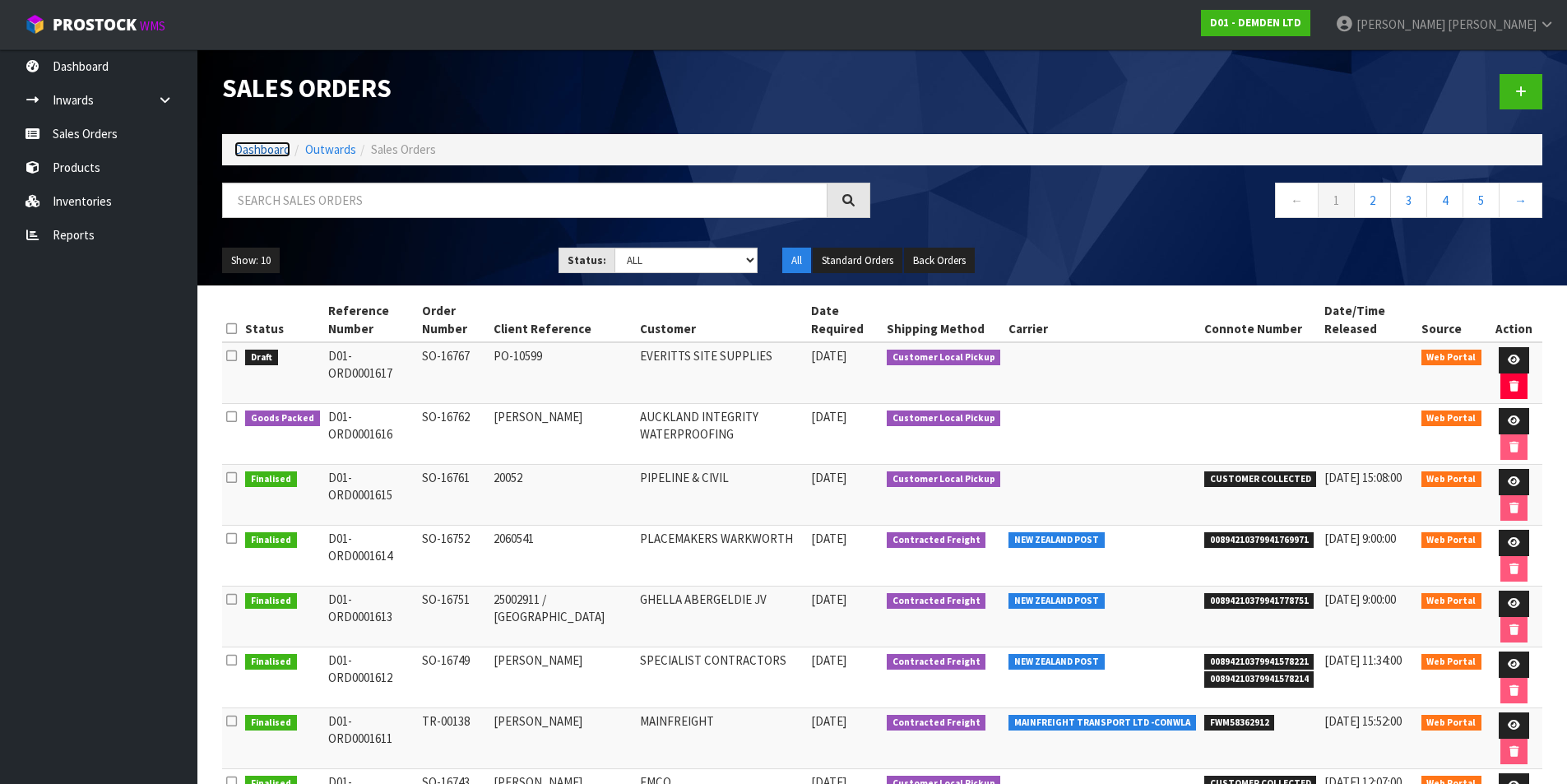
click at [259, 154] on link "Dashboard" at bounding box center [262, 149] width 56 height 16
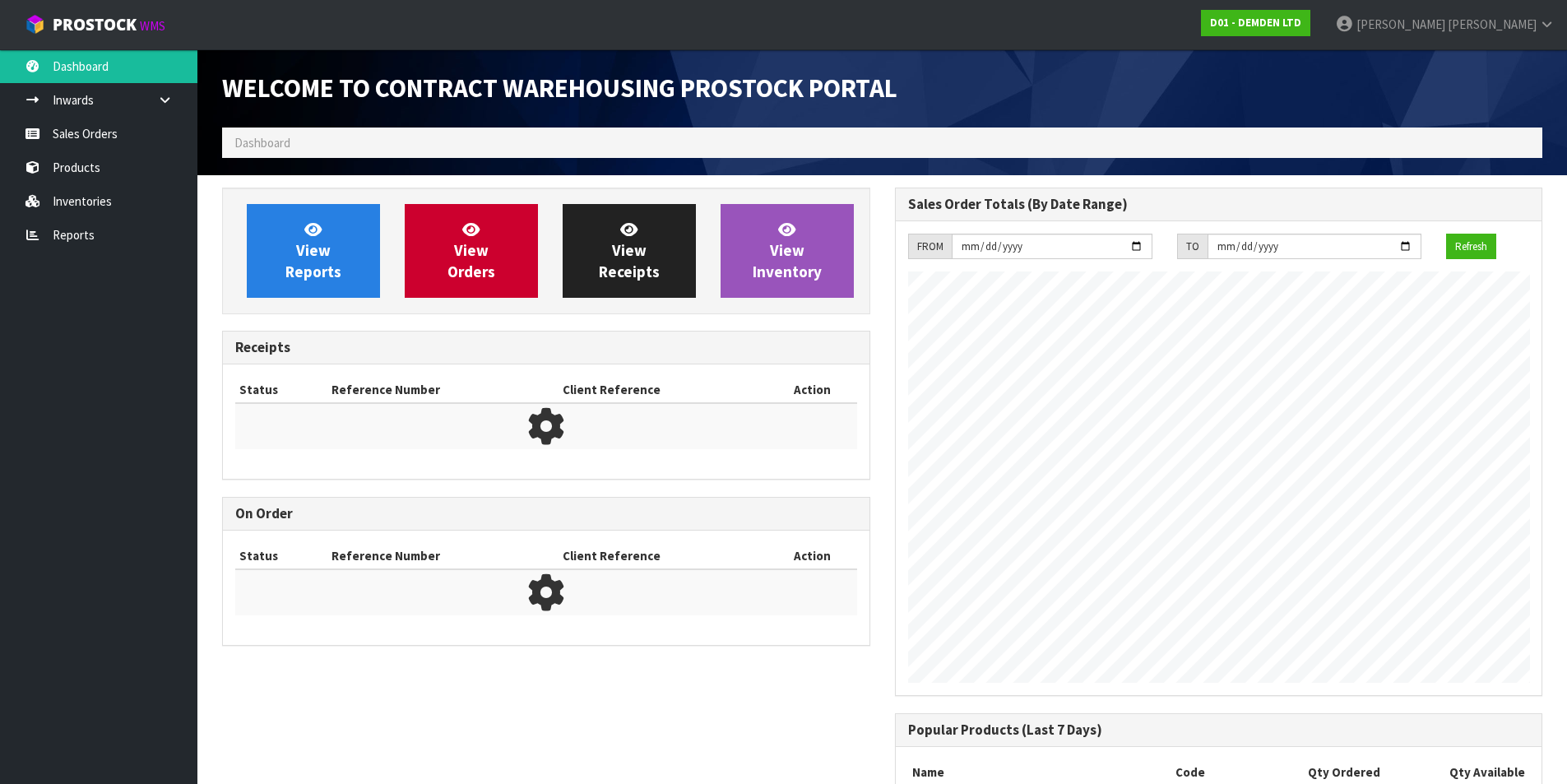
scroll to position [699, 672]
